Goal: Information Seeking & Learning: Learn about a topic

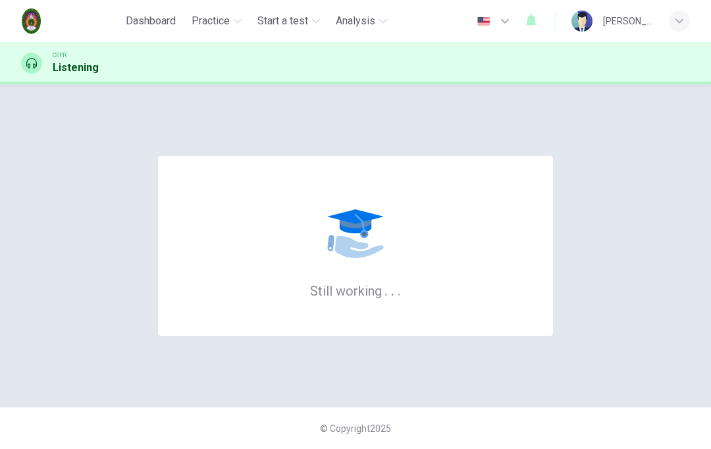
click at [647, 146] on div "Still working . . ." at bounding box center [355, 246] width 669 height 270
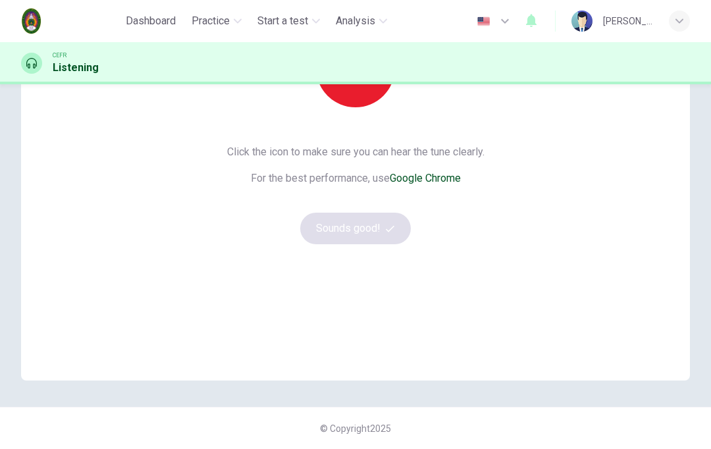
scroll to position [188, 0]
click at [288, 20] on span "Start a test" at bounding box center [282, 21] width 51 height 16
click at [319, 20] on icon "button" at bounding box center [316, 21] width 8 height 8
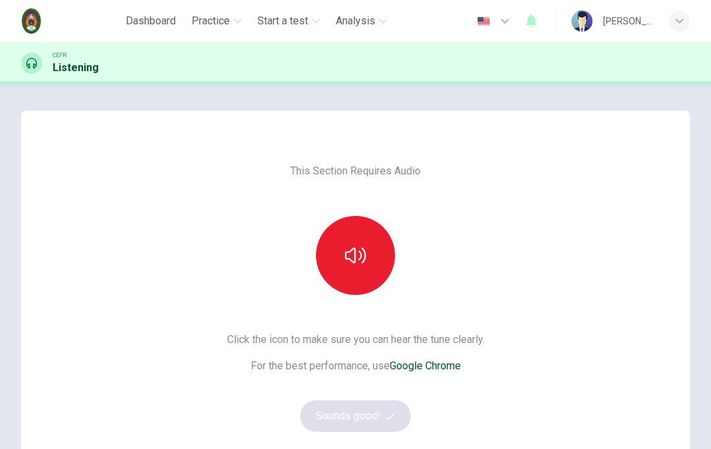
scroll to position [0, 0]
click at [367, 26] on span "Analysis" at bounding box center [356, 21] width 40 height 16
click at [362, 28] on span "Analysis" at bounding box center [356, 21] width 40 height 16
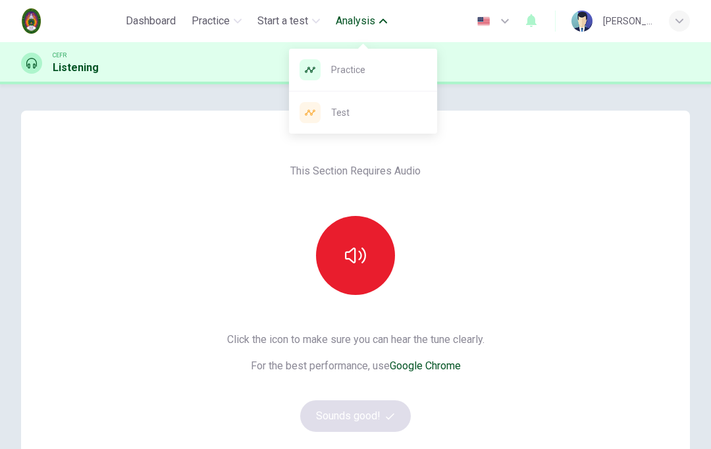
click at [368, 77] on span "Practice" at bounding box center [378, 70] width 95 height 16
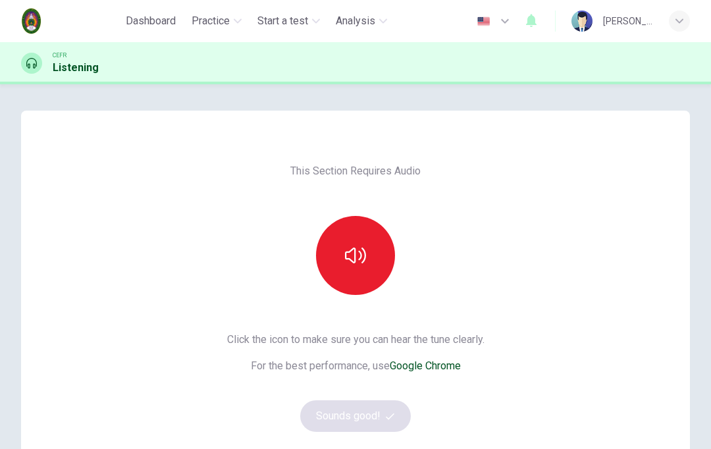
click at [164, 25] on span "Dashboard" at bounding box center [151, 21] width 50 height 16
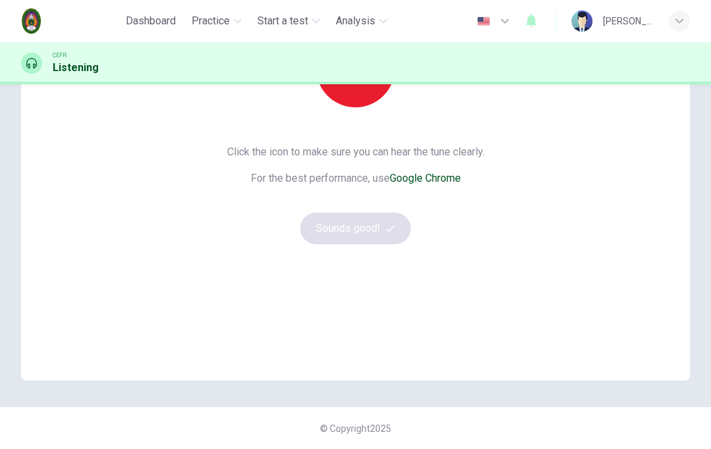
scroll to position [188, 0]
click at [439, 184] on link "Google Chrome" at bounding box center [425, 178] width 71 height 13
